Goal: Information Seeking & Learning: Learn about a topic

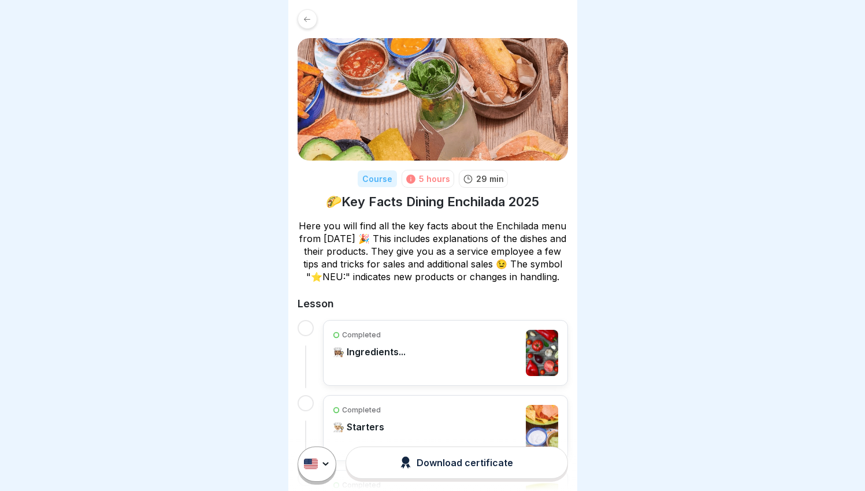
click at [306, 15] on icon at bounding box center [307, 19] width 9 height 9
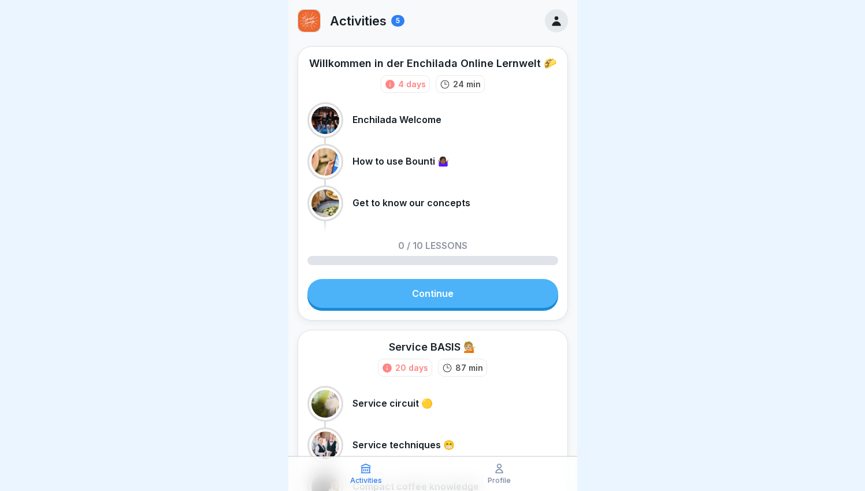
scroll to position [13, 0]
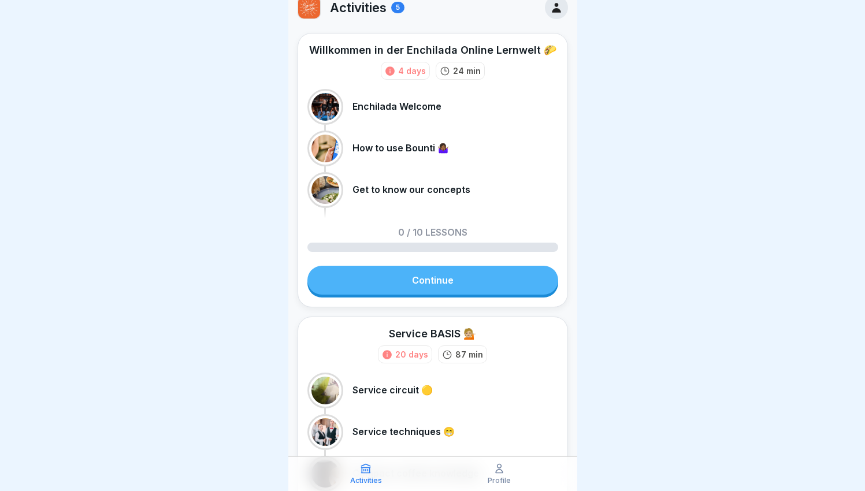
click at [467, 285] on link "Continue" at bounding box center [432, 280] width 251 height 29
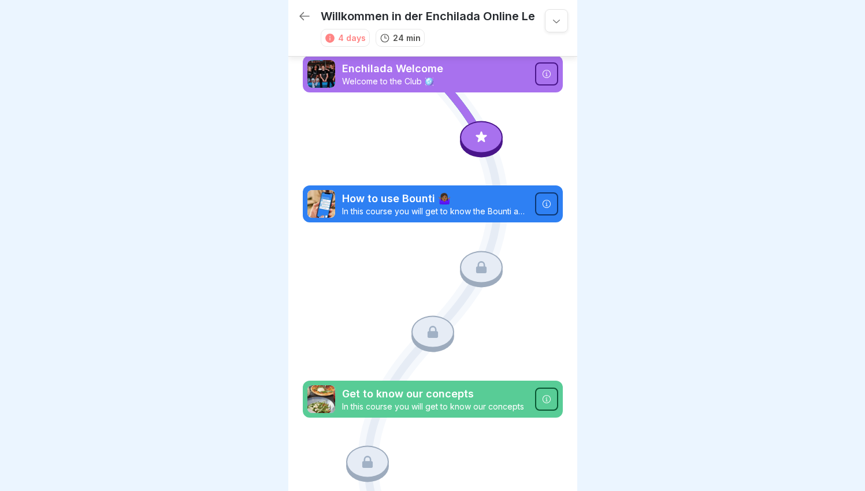
click at [465, 66] on p "Enchilada Welcome" at bounding box center [435, 68] width 186 height 15
click at [430, 76] on p "Enchilada Welcome" at bounding box center [435, 68] width 186 height 15
click at [475, 142] on icon at bounding box center [481, 136] width 15 height 15
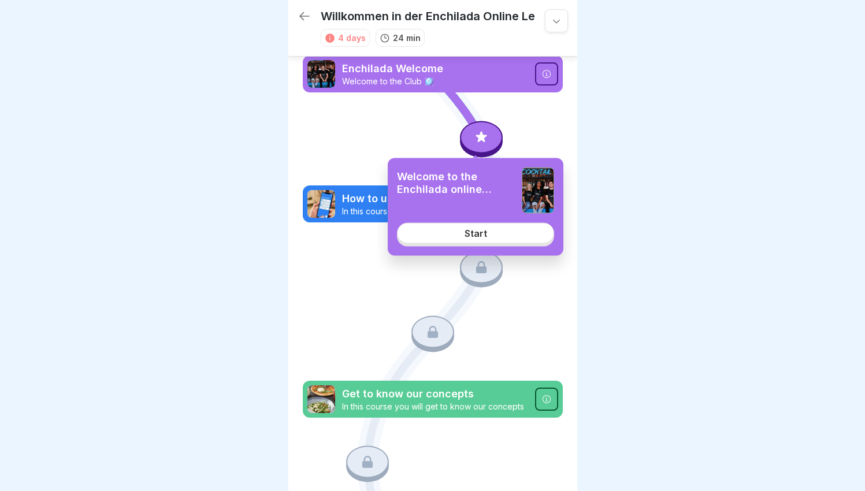
click at [491, 232] on link "Start" at bounding box center [475, 233] width 157 height 21
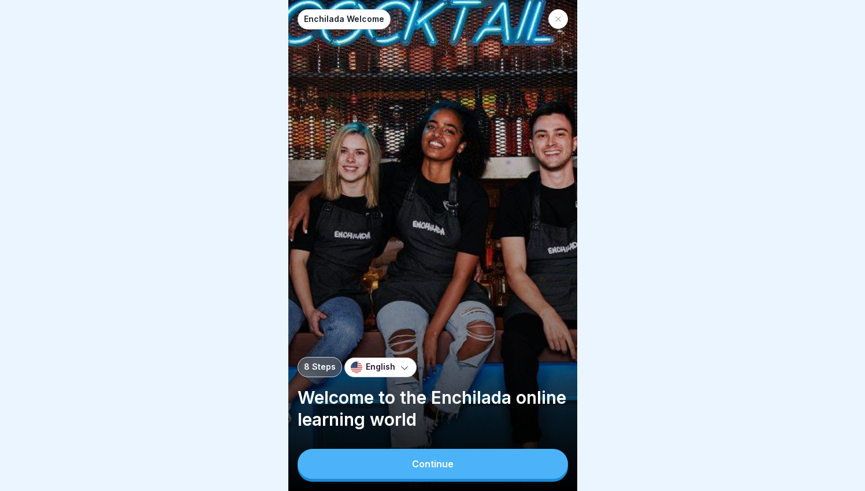
click at [466, 469] on button "Continue" at bounding box center [433, 464] width 270 height 30
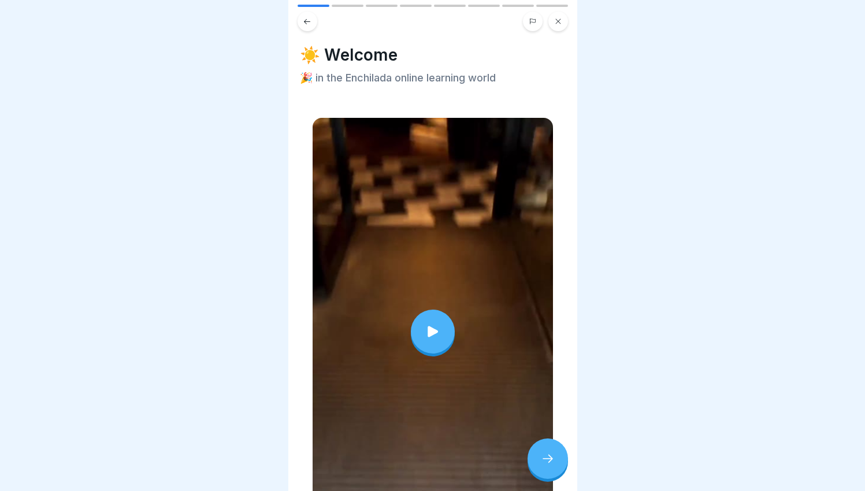
click at [547, 477] on div at bounding box center [548, 459] width 40 height 40
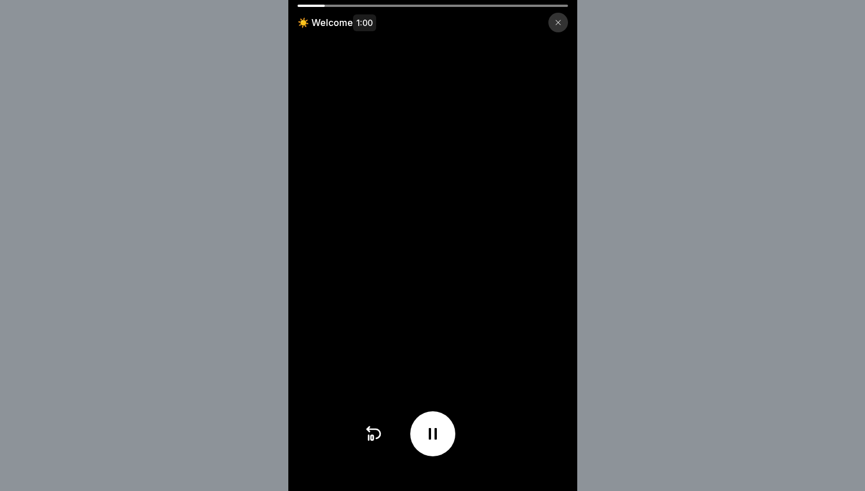
click at [439, 428] on div at bounding box center [432, 433] width 45 height 45
click at [440, 437] on icon at bounding box center [433, 434] width 18 height 18
click at [568, 20] on div at bounding box center [558, 23] width 20 height 20
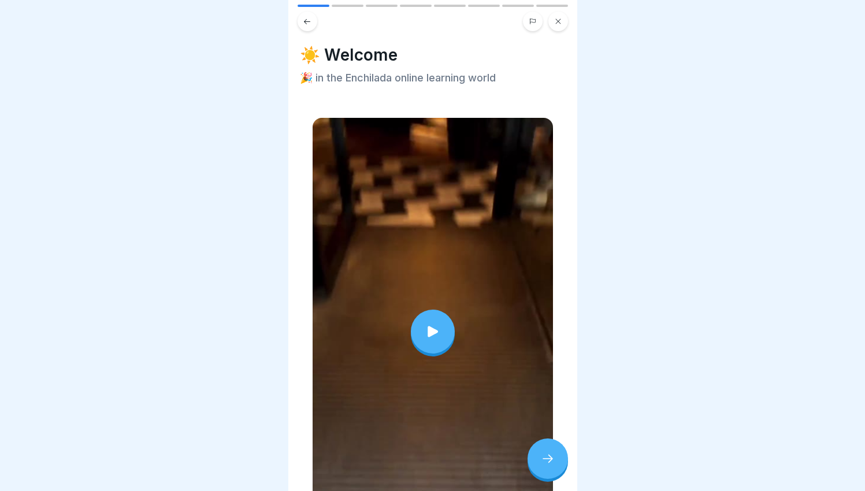
click at [550, 466] on icon at bounding box center [548, 459] width 14 height 14
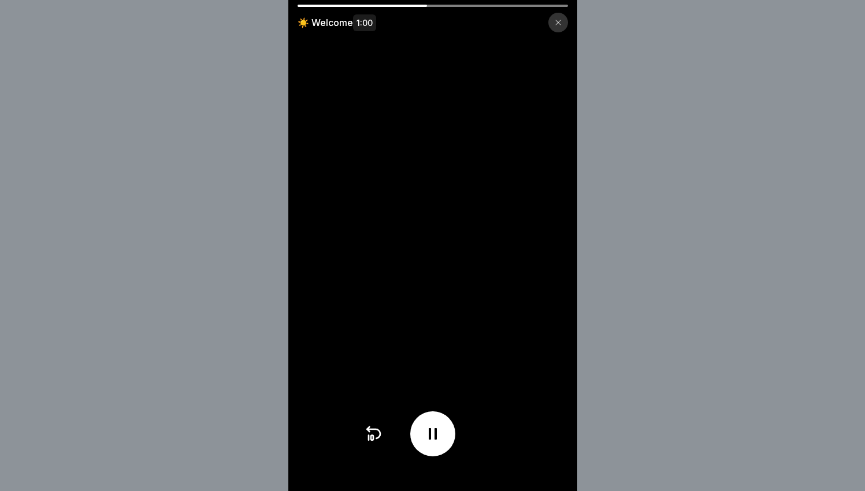
scroll to position [9, 0]
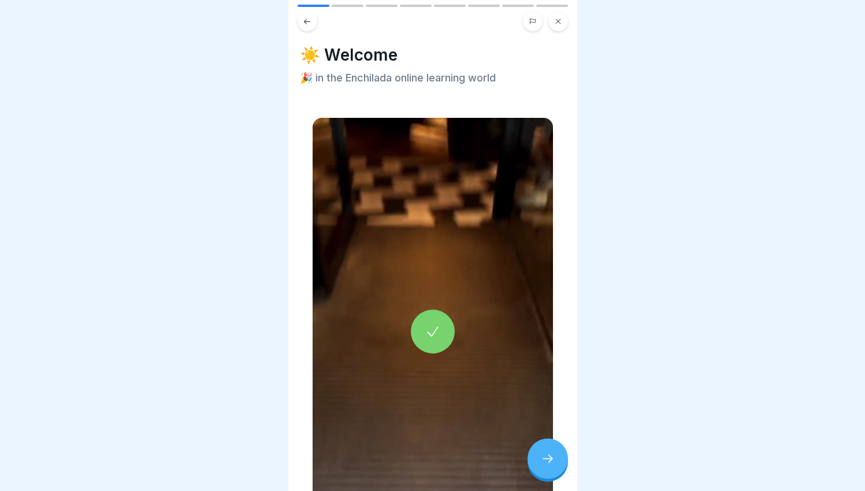
click at [546, 462] on icon at bounding box center [548, 459] width 14 height 14
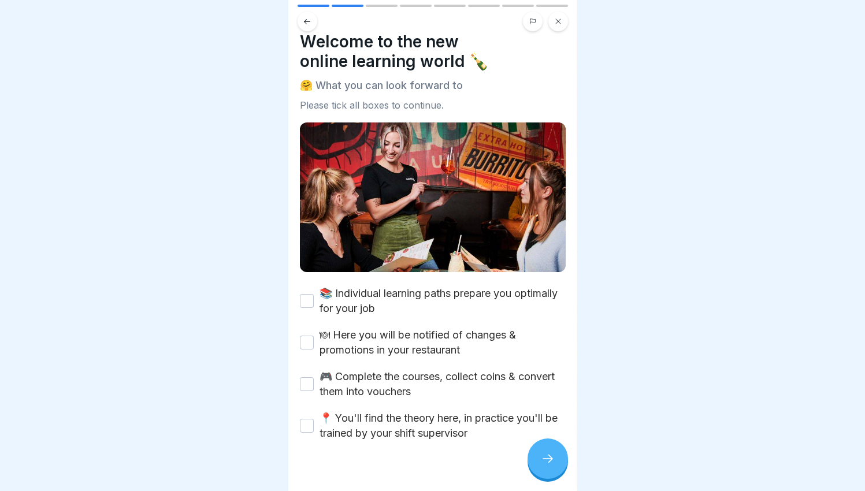
scroll to position [27, 0]
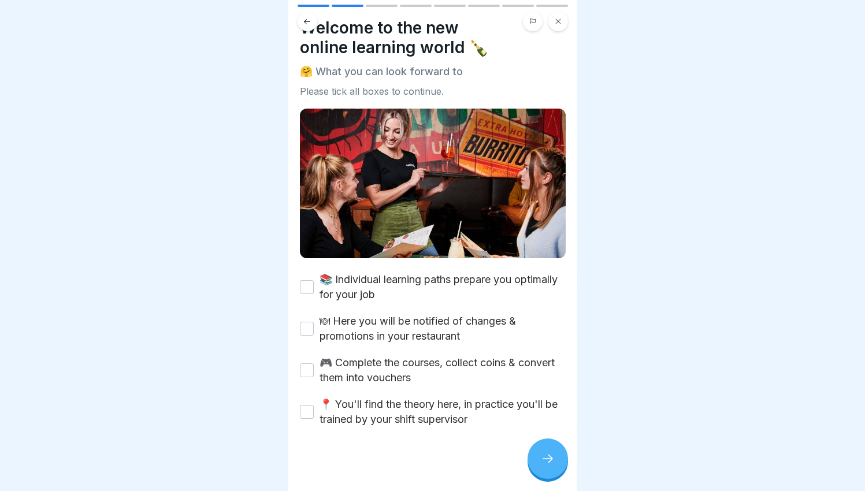
click at [351, 277] on label "📚 Individual learning paths prepare you optimally for your job" at bounding box center [443, 287] width 246 height 30
click at [314, 280] on button "📚 Individual learning paths prepare you optimally for your job" at bounding box center [307, 287] width 14 height 14
click at [337, 324] on label "🍽 Here you will be notified of changes & promotions in your restaurant" at bounding box center [443, 329] width 246 height 30
click at [314, 324] on button "🍽 Here you will be notified of changes & promotions in your restaurant" at bounding box center [307, 329] width 14 height 14
drag, startPoint x: 358, startPoint y: 355, endPoint x: 361, endPoint y: 361, distance: 6.7
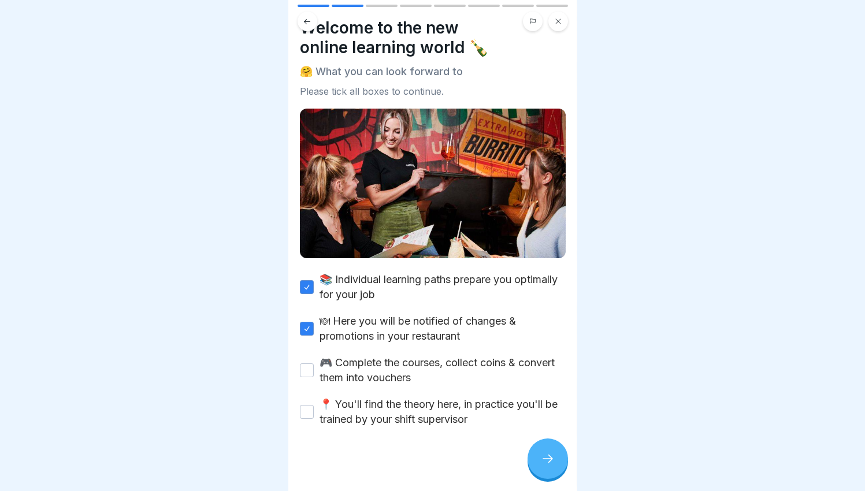
click at [358, 355] on label "🎮 Complete the courses, collect coins & convert them into vouchers" at bounding box center [443, 370] width 246 height 30
click at [314, 363] on button "🎮 Complete the courses, collect coins & convert them into vouchers" at bounding box center [307, 370] width 14 height 14
click at [373, 400] on label "📍 You'll find the theory here, in practice you'll be trained by your shift supe…" at bounding box center [443, 412] width 246 height 30
click at [314, 405] on button "📍 You'll find the theory here, in practice you'll be trained by your shift supe…" at bounding box center [307, 412] width 14 height 14
click at [567, 447] on div "Welcome to the new online learning world 🍾 🤗 What you can look forward to Pleas…" at bounding box center [432, 245] width 289 height 491
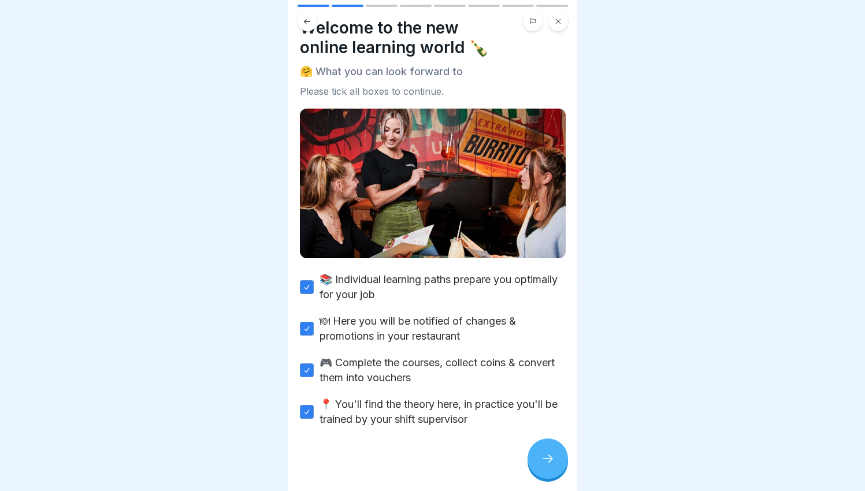
click at [538, 448] on div at bounding box center [548, 459] width 40 height 40
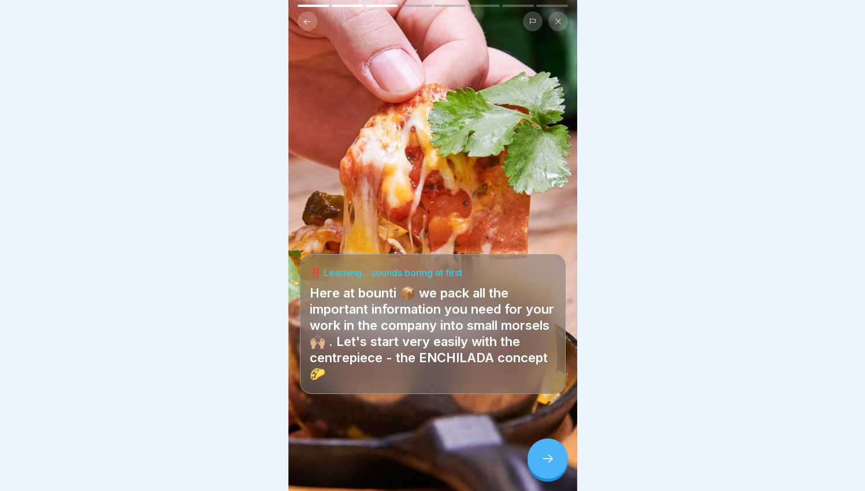
click at [547, 456] on icon at bounding box center [548, 459] width 14 height 14
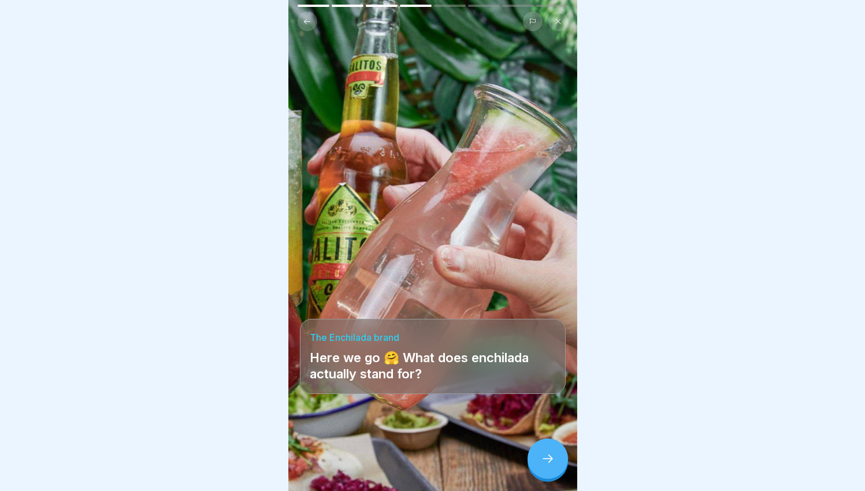
click at [547, 458] on icon at bounding box center [548, 459] width 14 height 14
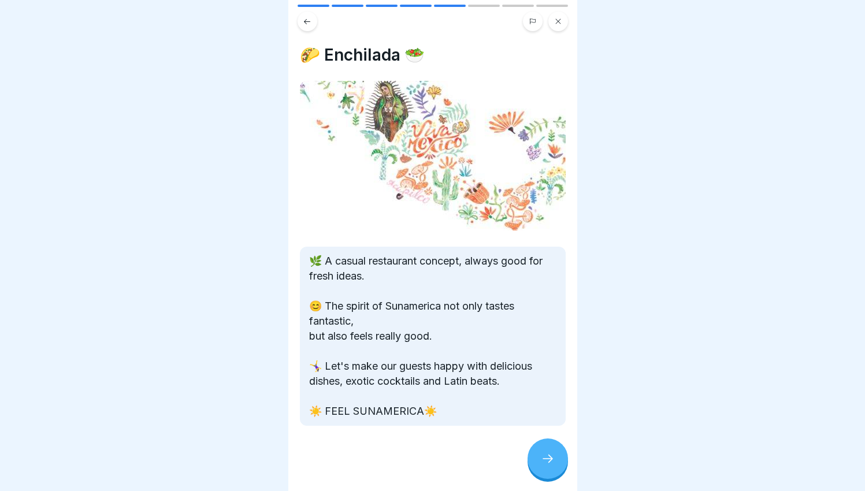
click at [548, 458] on icon at bounding box center [548, 459] width 14 height 14
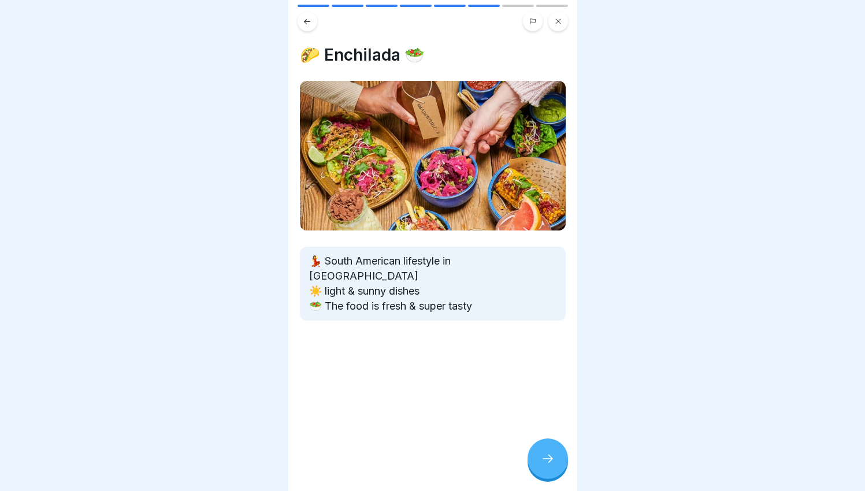
click at [548, 458] on icon at bounding box center [548, 459] width 14 height 14
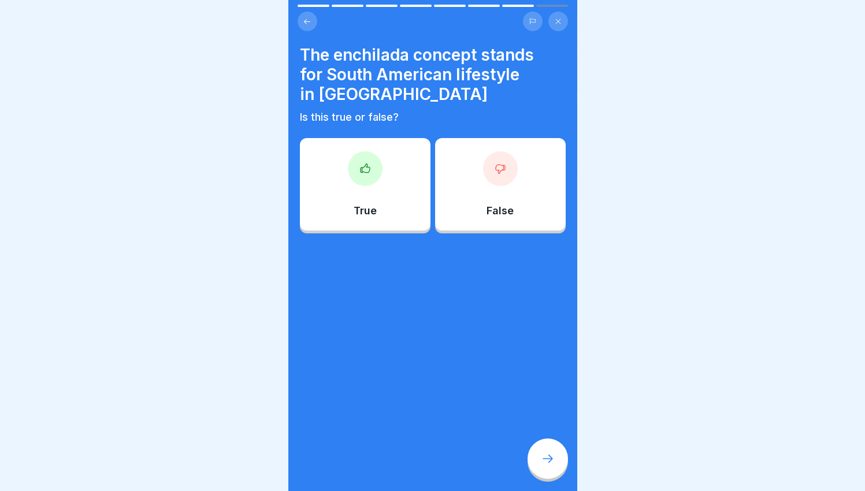
click at [389, 213] on div "True" at bounding box center [365, 184] width 131 height 92
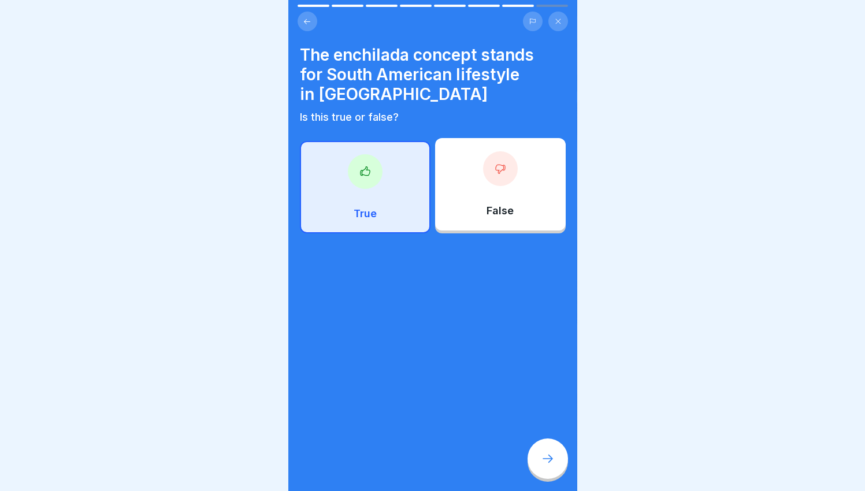
click at [537, 467] on div at bounding box center [548, 459] width 40 height 40
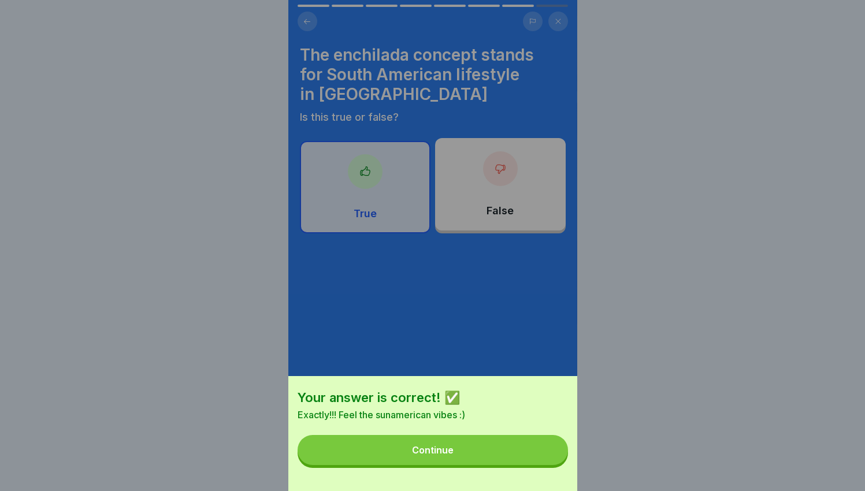
click at [538, 465] on button "Continue" at bounding box center [433, 450] width 270 height 30
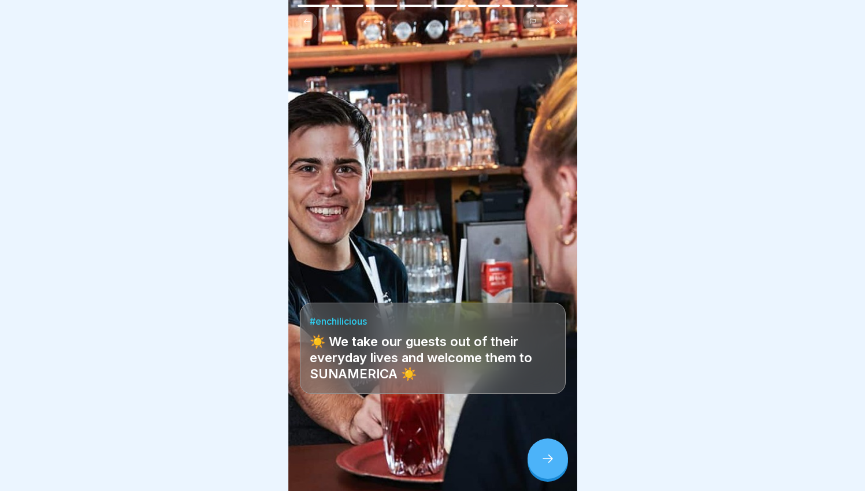
click at [545, 456] on icon at bounding box center [548, 459] width 14 height 14
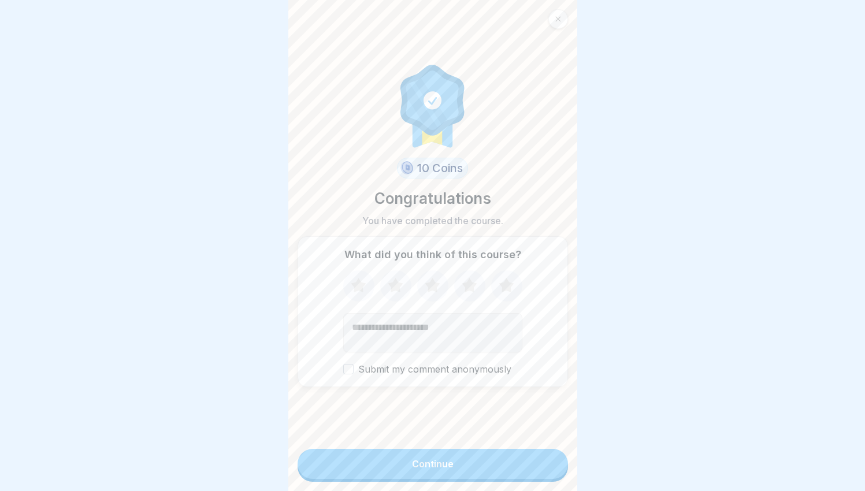
click at [488, 465] on button "Continue" at bounding box center [433, 464] width 270 height 30
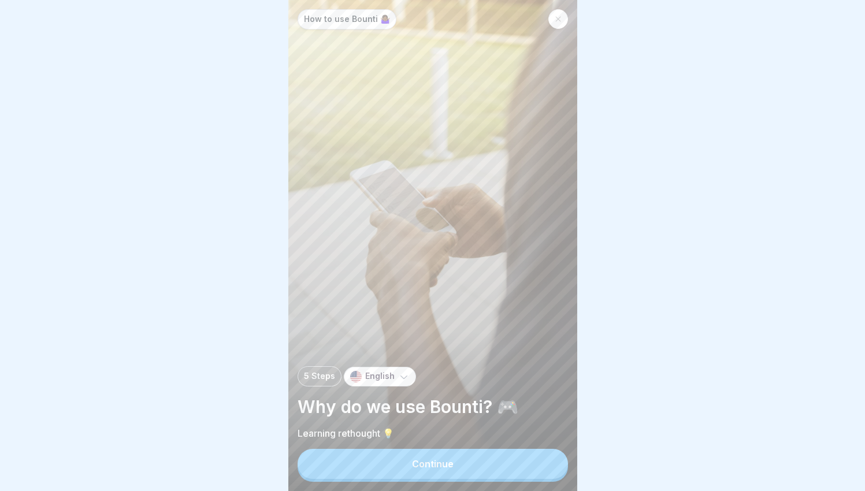
click at [493, 466] on button "Continue" at bounding box center [433, 464] width 270 height 30
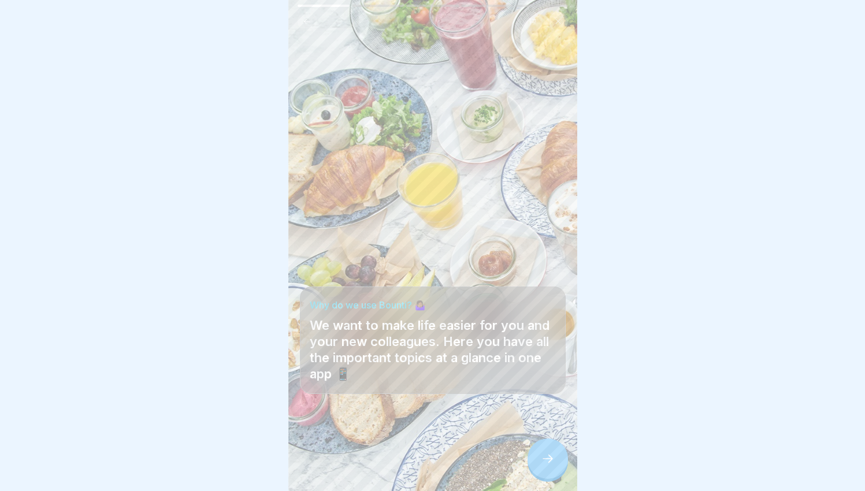
click at [549, 471] on div at bounding box center [548, 459] width 40 height 40
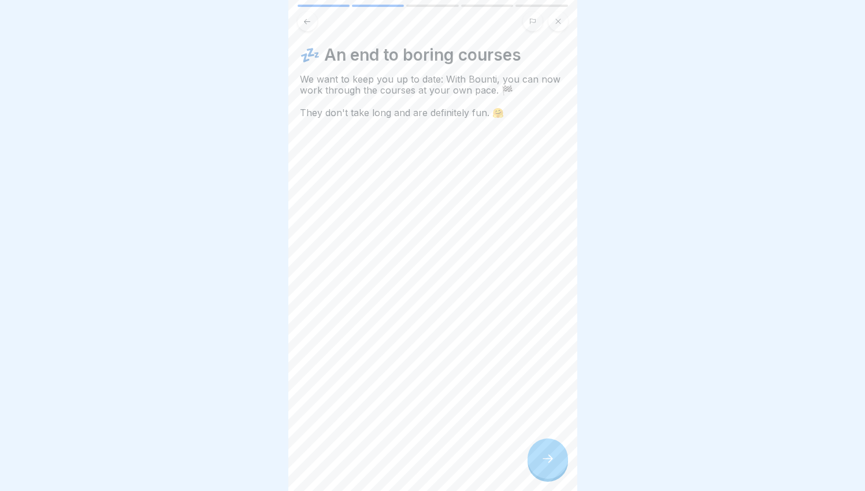
click at [547, 471] on div at bounding box center [548, 459] width 40 height 40
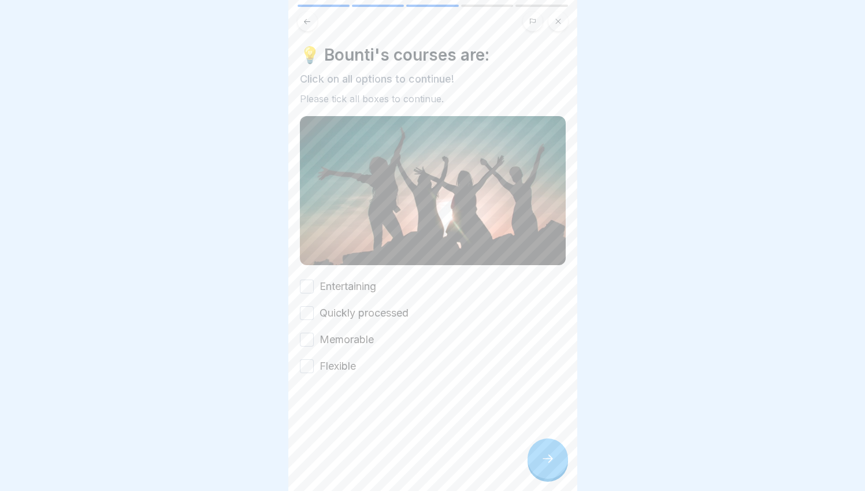
click at [351, 279] on label "Entertaining" at bounding box center [348, 286] width 57 height 15
click at [314, 280] on button "Entertaining" at bounding box center [307, 287] width 14 height 14
click at [340, 306] on label "Quickly processed" at bounding box center [364, 313] width 89 height 15
click at [314, 306] on button "Quickly processed" at bounding box center [307, 313] width 14 height 14
click at [339, 332] on label "Memorable" at bounding box center [347, 339] width 54 height 15
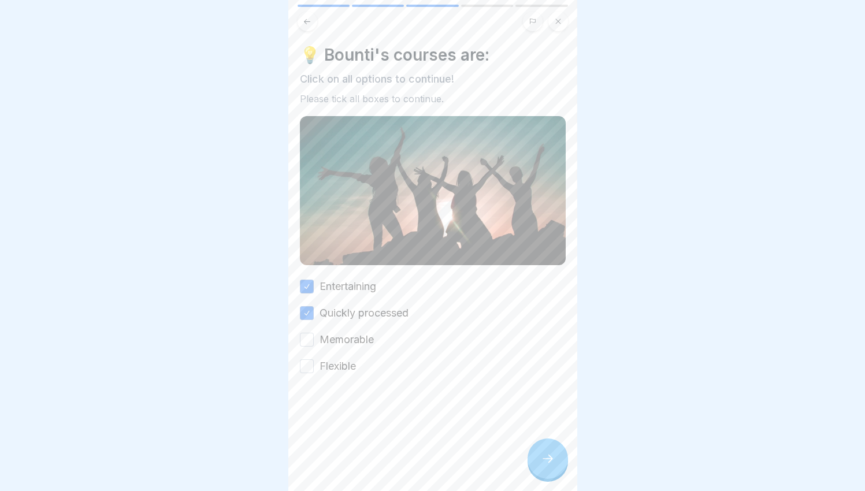
click at [314, 333] on button "Memorable" at bounding box center [307, 340] width 14 height 14
click at [336, 359] on label "Flexible" at bounding box center [338, 366] width 36 height 15
click at [314, 359] on button "Flexible" at bounding box center [307, 366] width 14 height 14
click at [559, 460] on div at bounding box center [548, 459] width 40 height 40
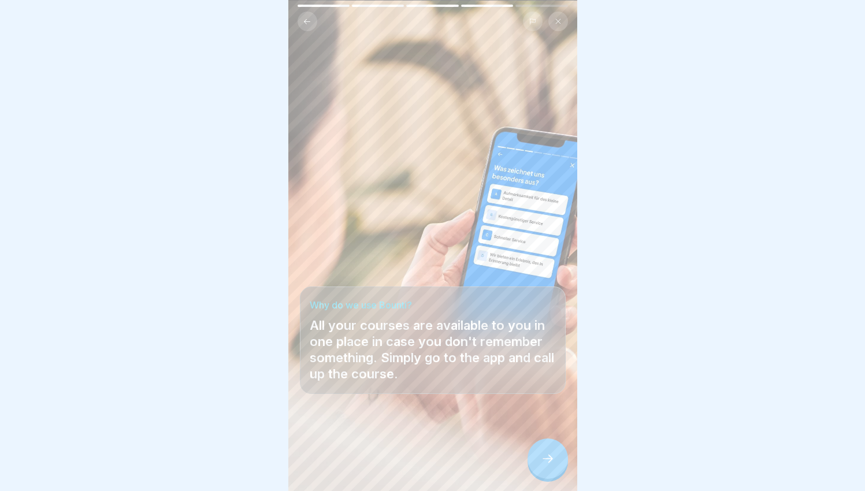
click at [543, 447] on div at bounding box center [548, 459] width 40 height 40
